Goal: Transaction & Acquisition: Subscribe to service/newsletter

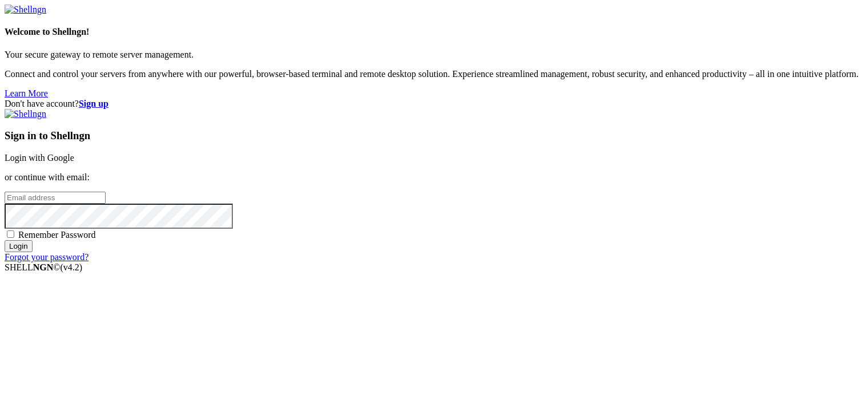
click at [106, 192] on input "email" at bounding box center [55, 198] width 101 height 12
click at [109, 99] on strong "Sign up" at bounding box center [94, 104] width 30 height 10
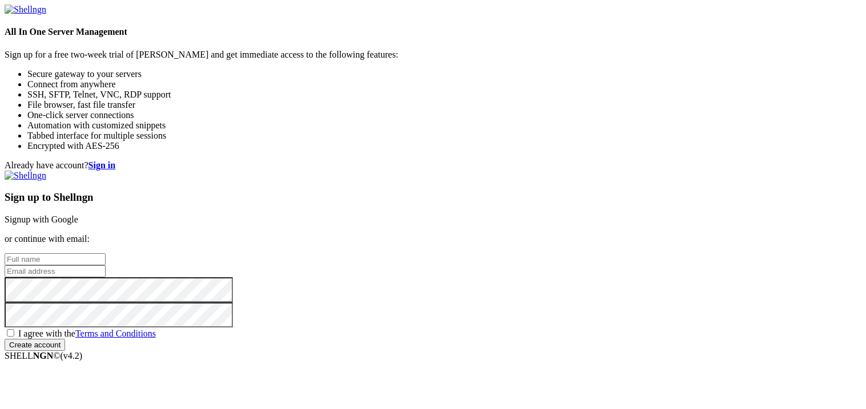
click at [106, 254] on input "text" at bounding box center [55, 260] width 101 height 12
type input "Ocean Tw"
type input "[PERSON_NAME][EMAIL_ADDRESS][DOMAIN_NAME]"
click at [156, 329] on span "I agree with the Terms and Conditions" at bounding box center [87, 334] width 138 height 10
click at [14, 330] on input "I agree with the Terms and Conditions" at bounding box center [10, 333] width 7 height 7
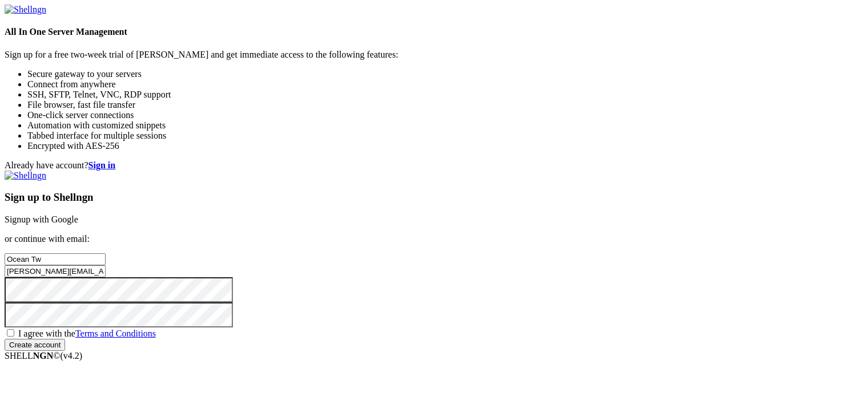
checkbox input "true"
click at [65, 339] on input "Create account" at bounding box center [35, 345] width 61 height 12
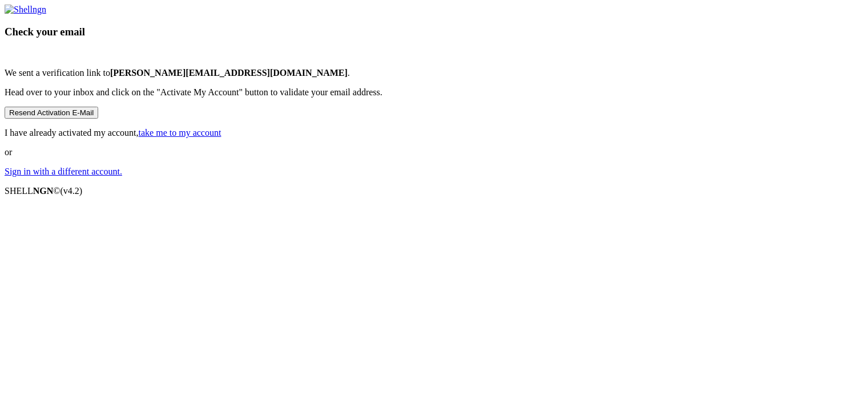
click at [98, 119] on button "Resend Activation E-Mail" at bounding box center [52, 113] width 94 height 12
click at [222, 138] on link "take me to my account" at bounding box center [180, 133] width 83 height 10
click at [98, 119] on button "Resend Activation E-Mail" at bounding box center [52, 113] width 94 height 12
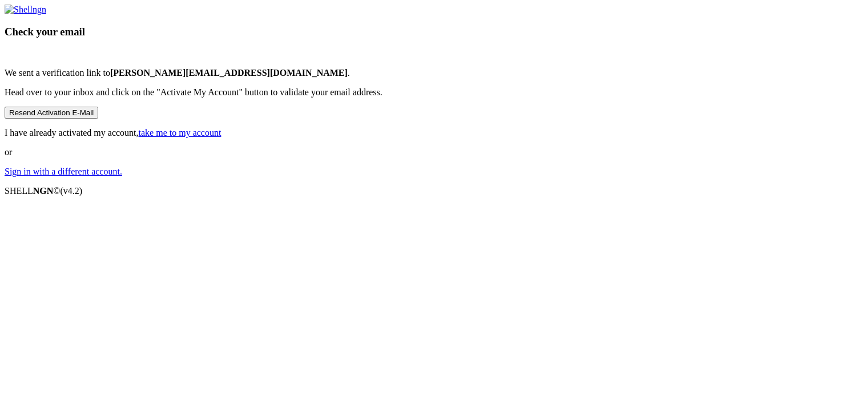
click at [98, 119] on button "Resend Activation E-Mail" at bounding box center [52, 113] width 94 height 12
click at [122, 176] on link "Sign in with a different account." at bounding box center [64, 172] width 118 height 10
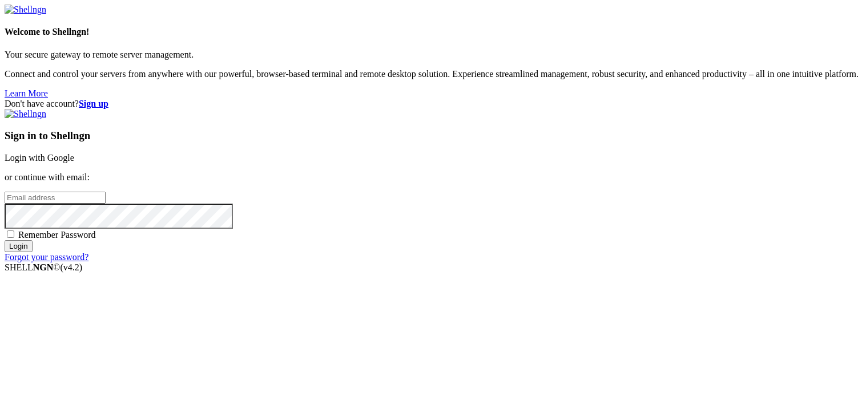
click at [109, 99] on strong "Sign up" at bounding box center [94, 104] width 30 height 10
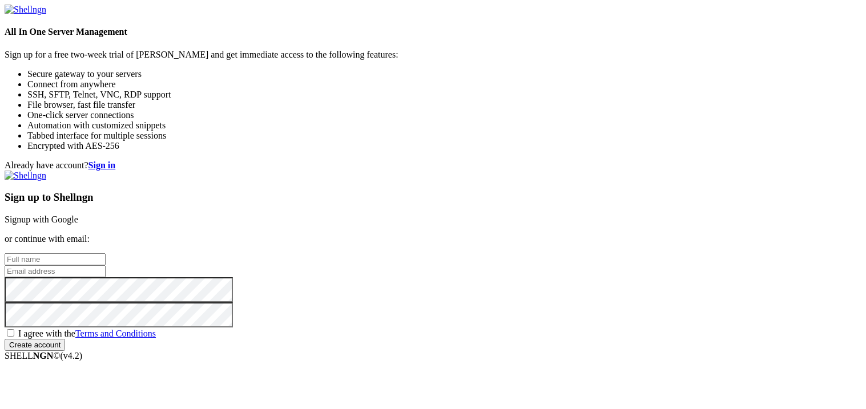
click at [106, 254] on input "text" at bounding box center [55, 260] width 101 height 12
type input "Ocean Tw"
type input "[EMAIL_ADDRESS][DOMAIN_NAME]"
click at [156, 329] on span "I agree with the Terms and Conditions" at bounding box center [87, 334] width 138 height 10
click at [14, 330] on input "I agree with the Terms and Conditions" at bounding box center [10, 333] width 7 height 7
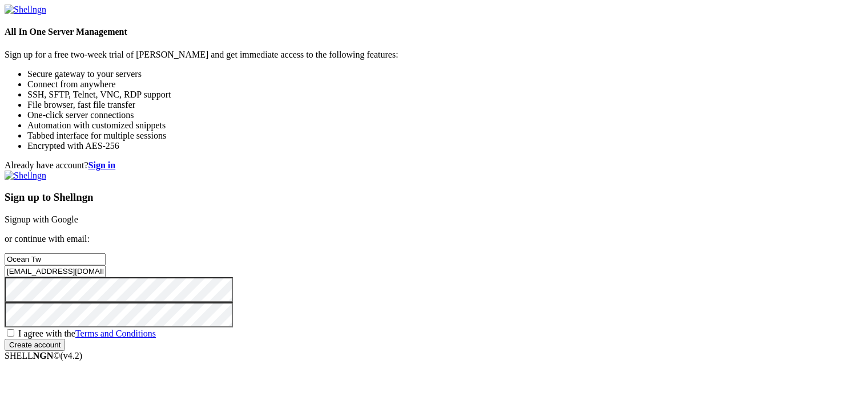
checkbox input "true"
click at [65, 339] on input "Create account" at bounding box center [35, 345] width 61 height 12
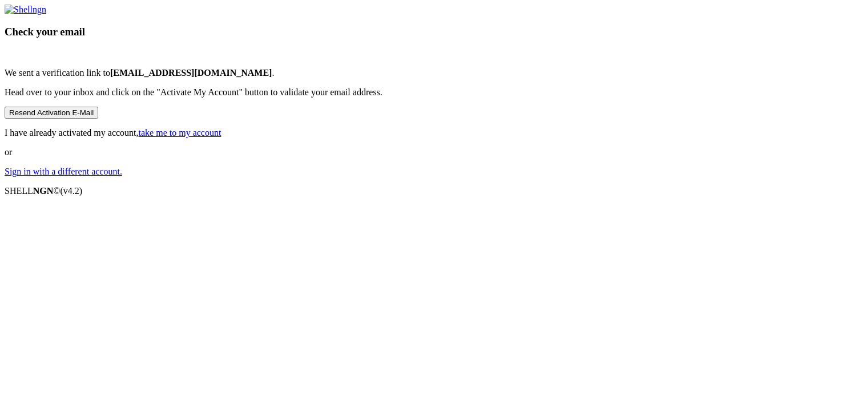
click at [98, 119] on button "Resend Activation E-Mail" at bounding box center [52, 113] width 94 height 12
